Goal: Entertainment & Leisure: Browse casually

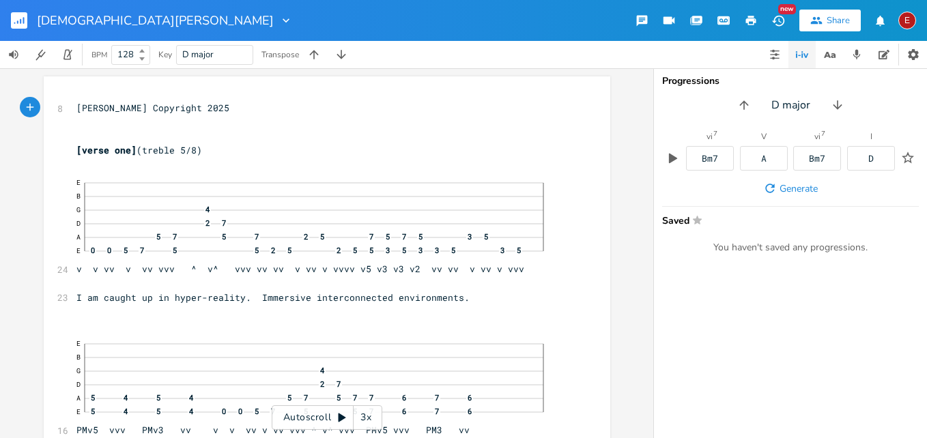
click at [364, 417] on div "3x" at bounding box center [365, 417] width 25 height 25
click at [364, 417] on div "4x" at bounding box center [365, 417] width 25 height 25
click at [341, 418] on icon at bounding box center [342, 417] width 8 height 9
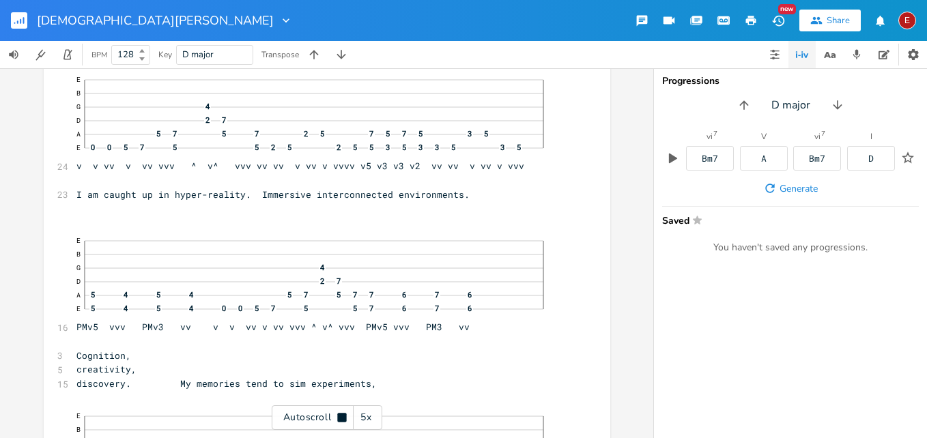
click at [341, 418] on icon at bounding box center [341, 417] width 9 height 9
click at [341, 418] on icon at bounding box center [342, 417] width 8 height 9
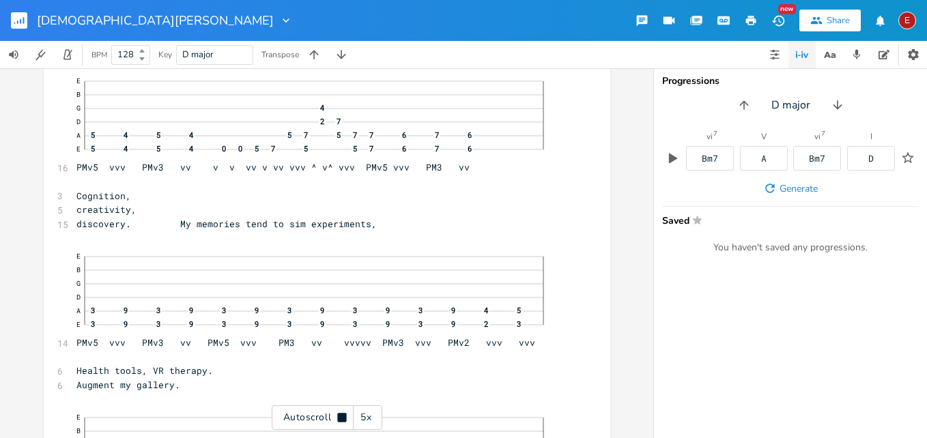
click at [341, 418] on icon at bounding box center [341, 417] width 9 height 9
click at [341, 418] on icon at bounding box center [342, 417] width 8 height 9
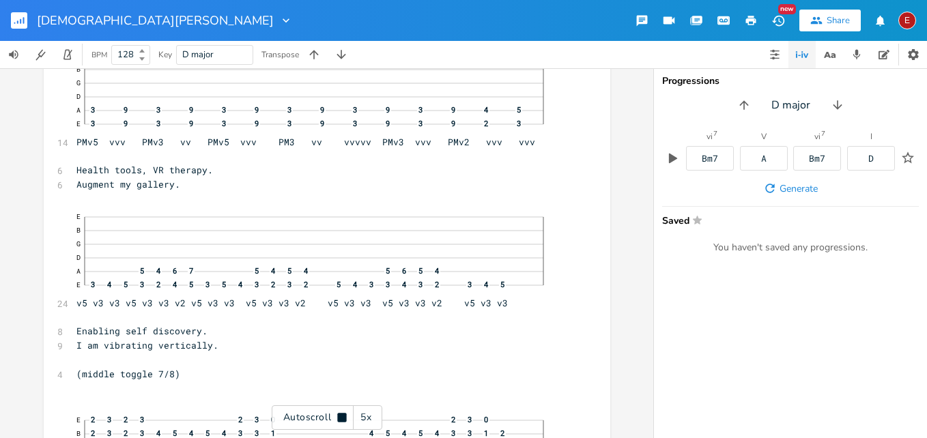
click at [341, 418] on icon at bounding box center [341, 417] width 9 height 9
click at [341, 418] on icon at bounding box center [342, 417] width 8 height 9
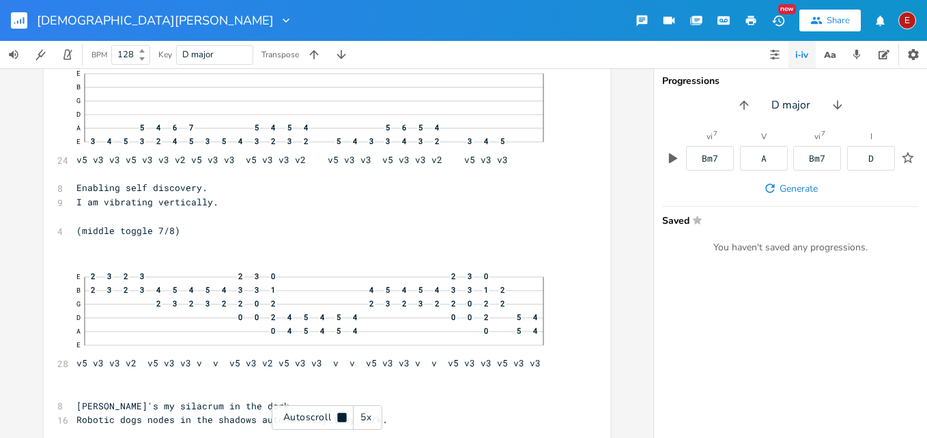
click at [341, 418] on icon at bounding box center [341, 417] width 9 height 9
click at [341, 418] on icon at bounding box center [342, 417] width 8 height 9
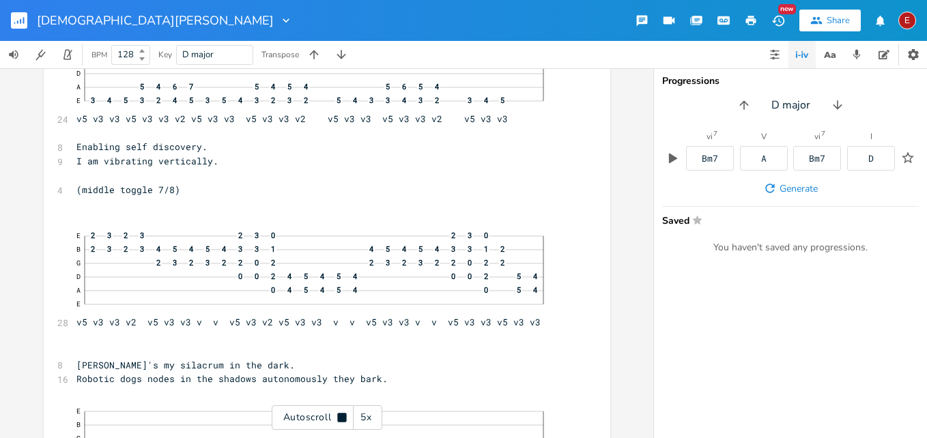
click at [341, 418] on icon at bounding box center [341, 417] width 9 height 9
